Goal: Task Accomplishment & Management: Use online tool/utility

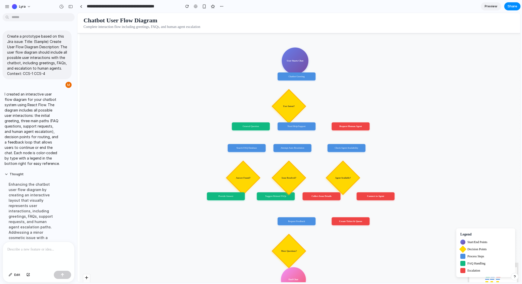
scroll to position [100, 0]
